Goal: Task Accomplishment & Management: Complete application form

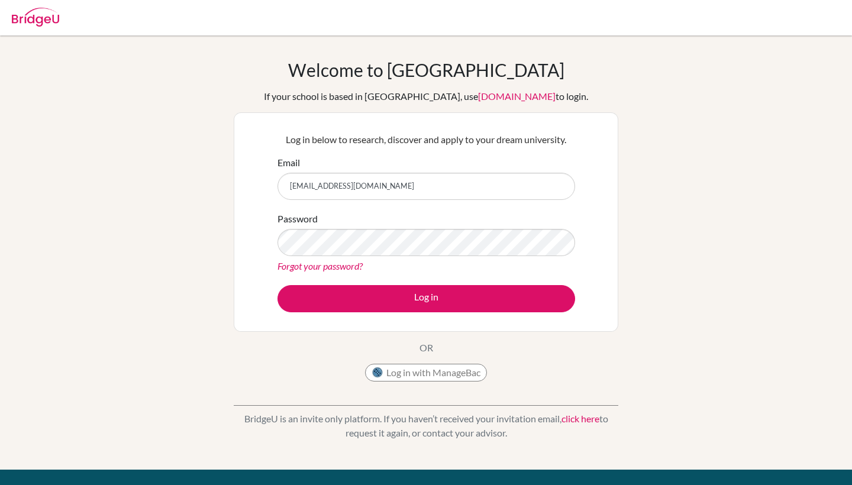
type input "[EMAIL_ADDRESS][DOMAIN_NAME]"
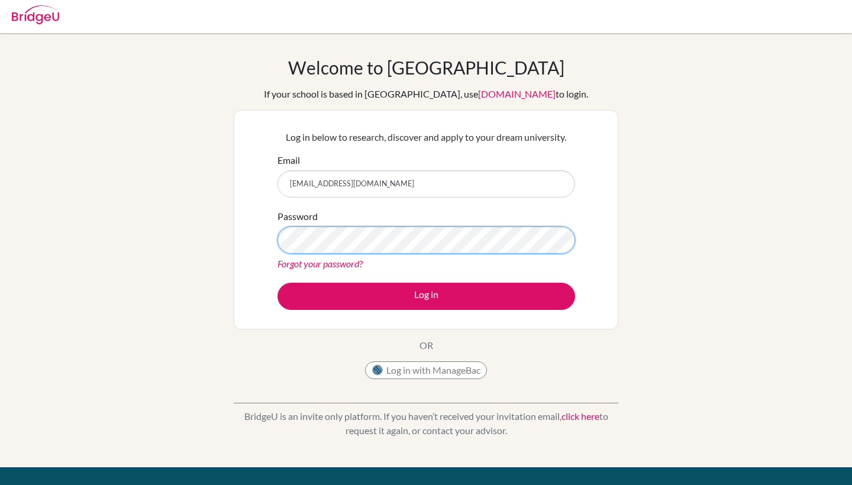
click at [426, 296] on button "Log in" at bounding box center [426, 296] width 298 height 27
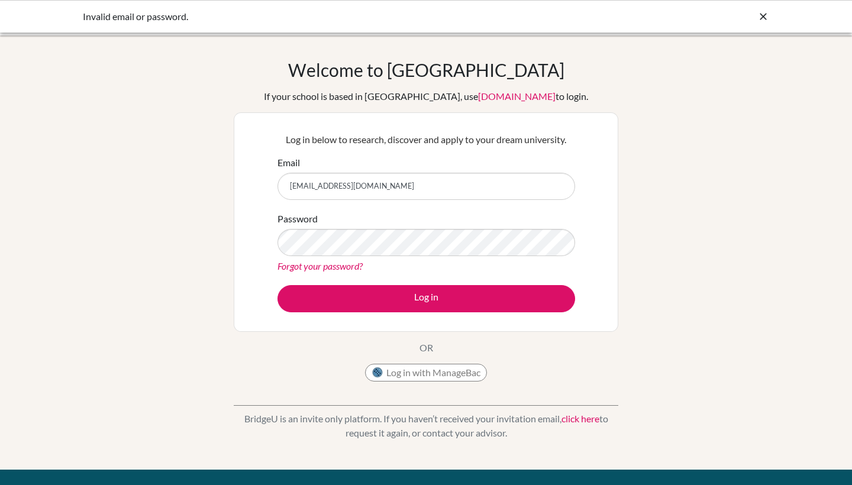
click at [374, 371] on img at bounding box center [377, 373] width 12 height 12
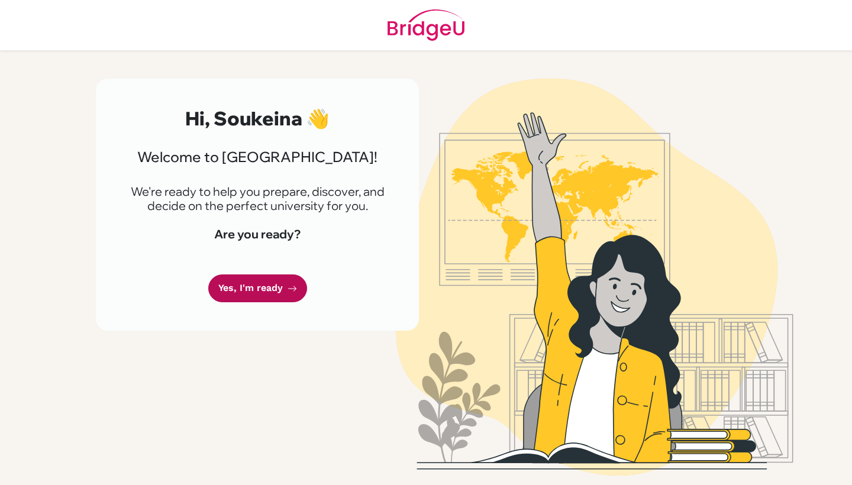
click at [286, 292] on link "Yes, I'm ready" at bounding box center [257, 288] width 99 height 28
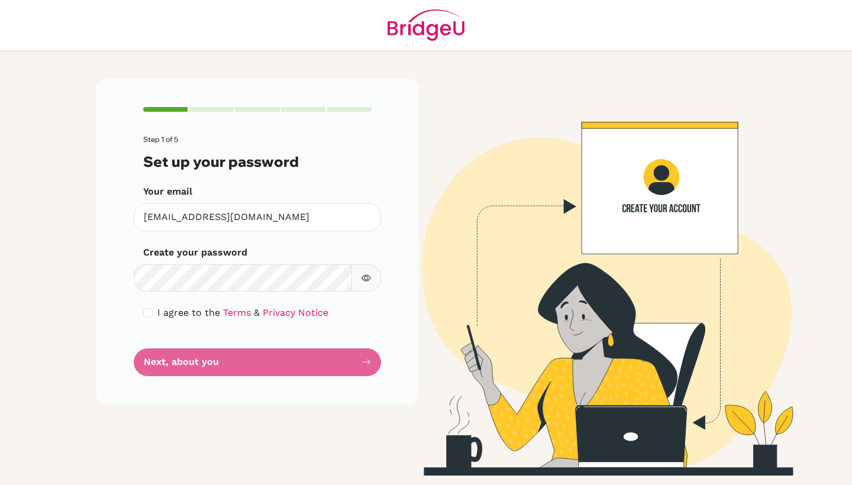
click at [377, 274] on button "button" at bounding box center [366, 277] width 30 height 27
click at [287, 360] on form "Step 1 of 5 Set up your password Your email soukeina.almamy@aisnmauritania.com …" at bounding box center [257, 255] width 228 height 241
click at [284, 359] on form "Step 1 of 5 Set up your password Your email soukeina.almamy@aisnmauritania.com …" at bounding box center [257, 255] width 228 height 241
click at [291, 363] on form "Step 1 of 5 Set up your password Your email soukeina.almamy@aisnmauritania.com …" at bounding box center [257, 255] width 228 height 241
click at [147, 309] on input "checkbox" at bounding box center [147, 312] width 9 height 9
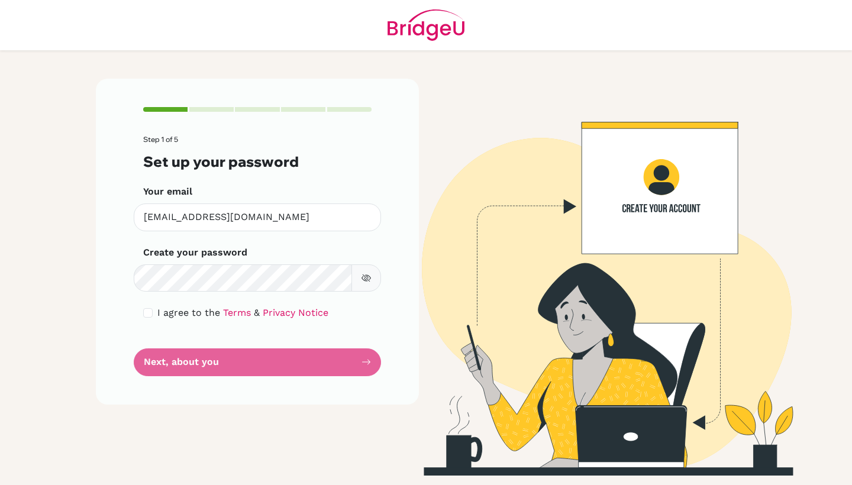
checkbox input "true"
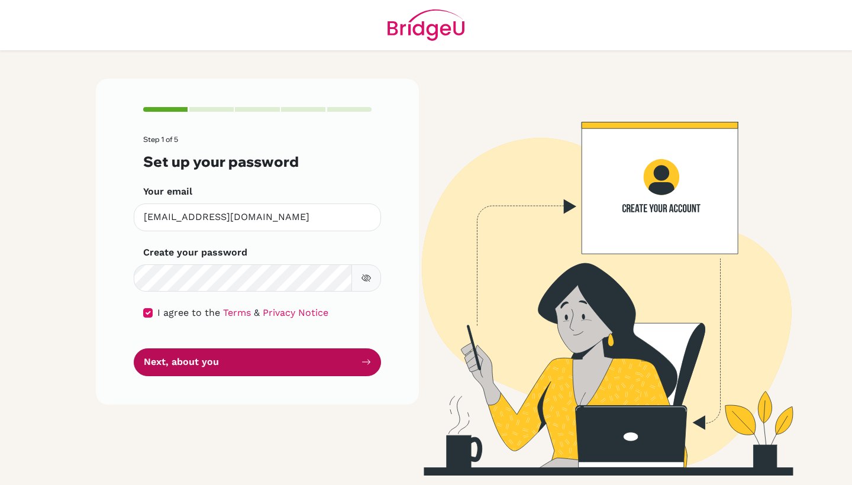
click at [179, 370] on button "Next, about you" at bounding box center [257, 362] width 247 height 28
